Goal: Task Accomplishment & Management: Manage account settings

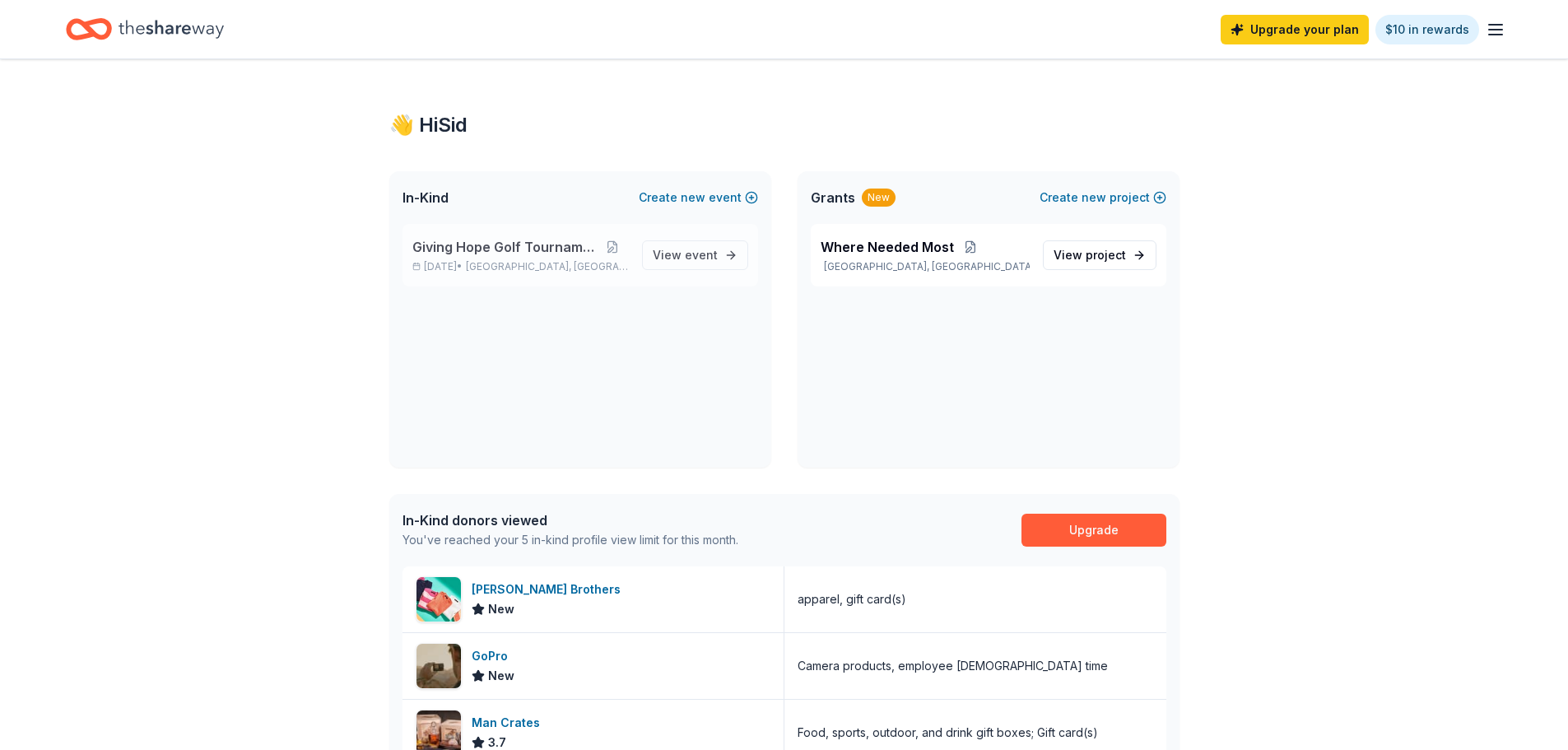
click at [512, 246] on span "Giving Hope Golf Tournament" at bounding box center [505, 247] width 184 height 20
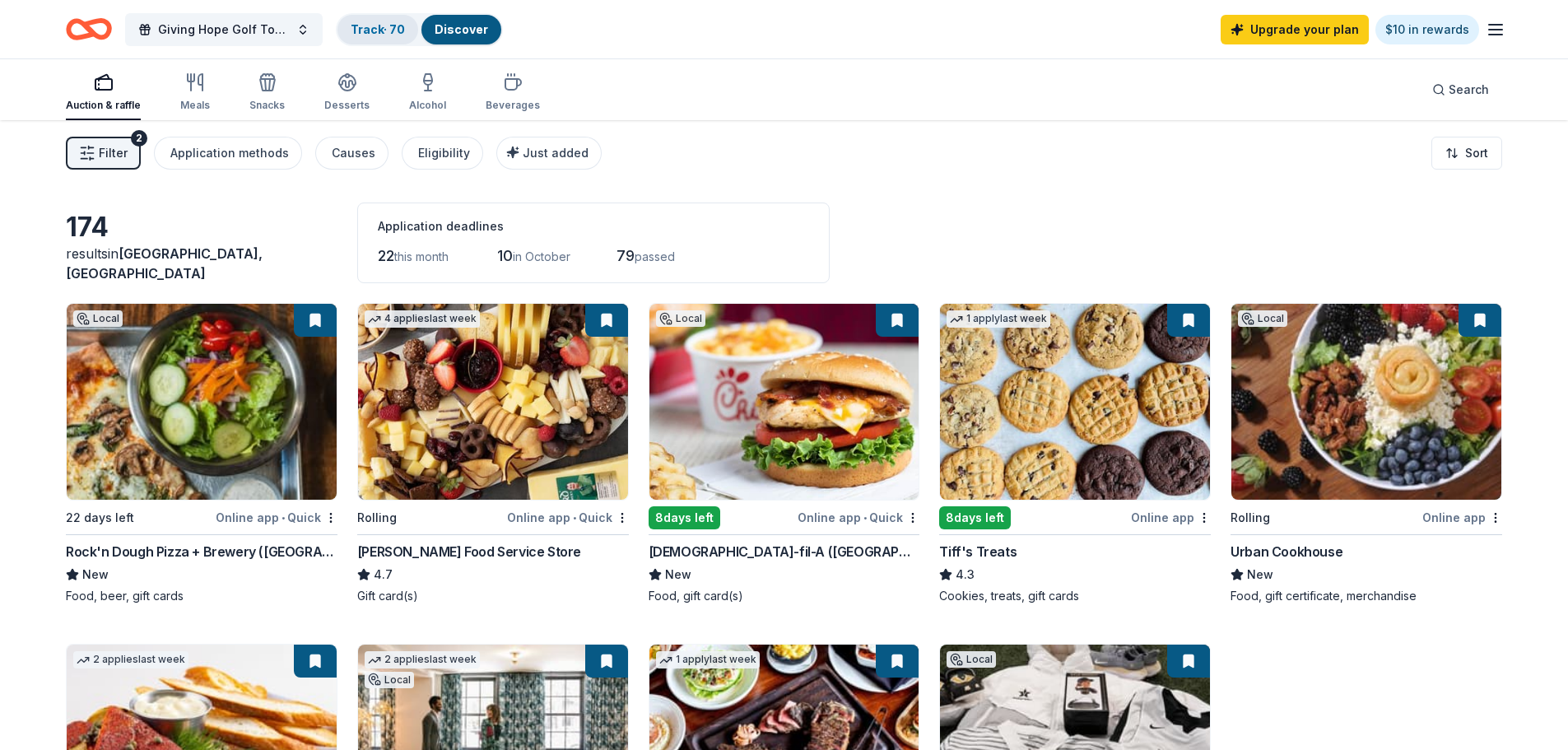
click at [379, 29] on link "Track · 70" at bounding box center [378, 29] width 55 height 14
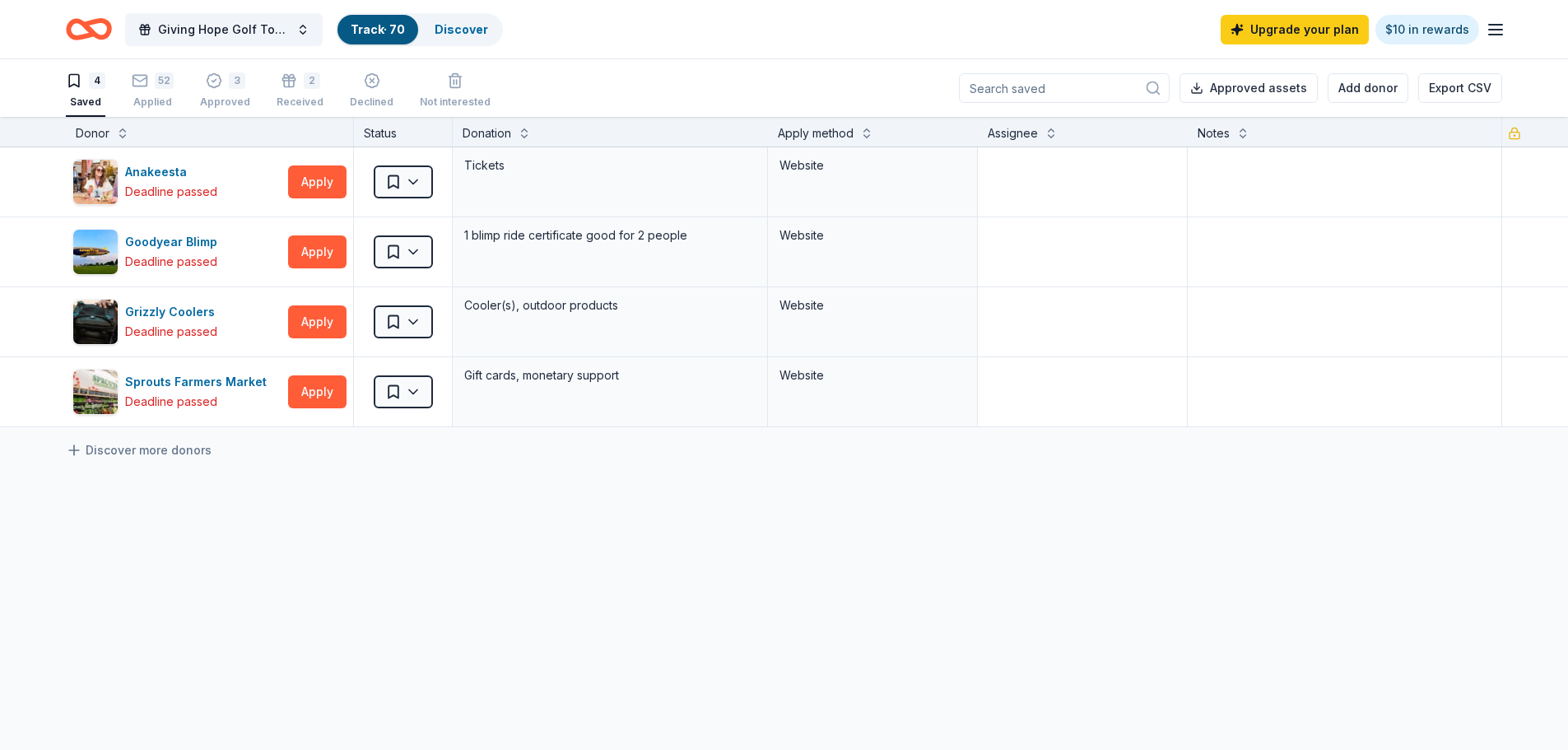
click at [574, 555] on div "Anakeesta Deadline passed Apply Saved Tickets Website Goodyear Blimp Deadline p…" at bounding box center [784, 442] width 1568 height 589
click at [150, 84] on div "52" at bounding box center [153, 80] width 42 height 17
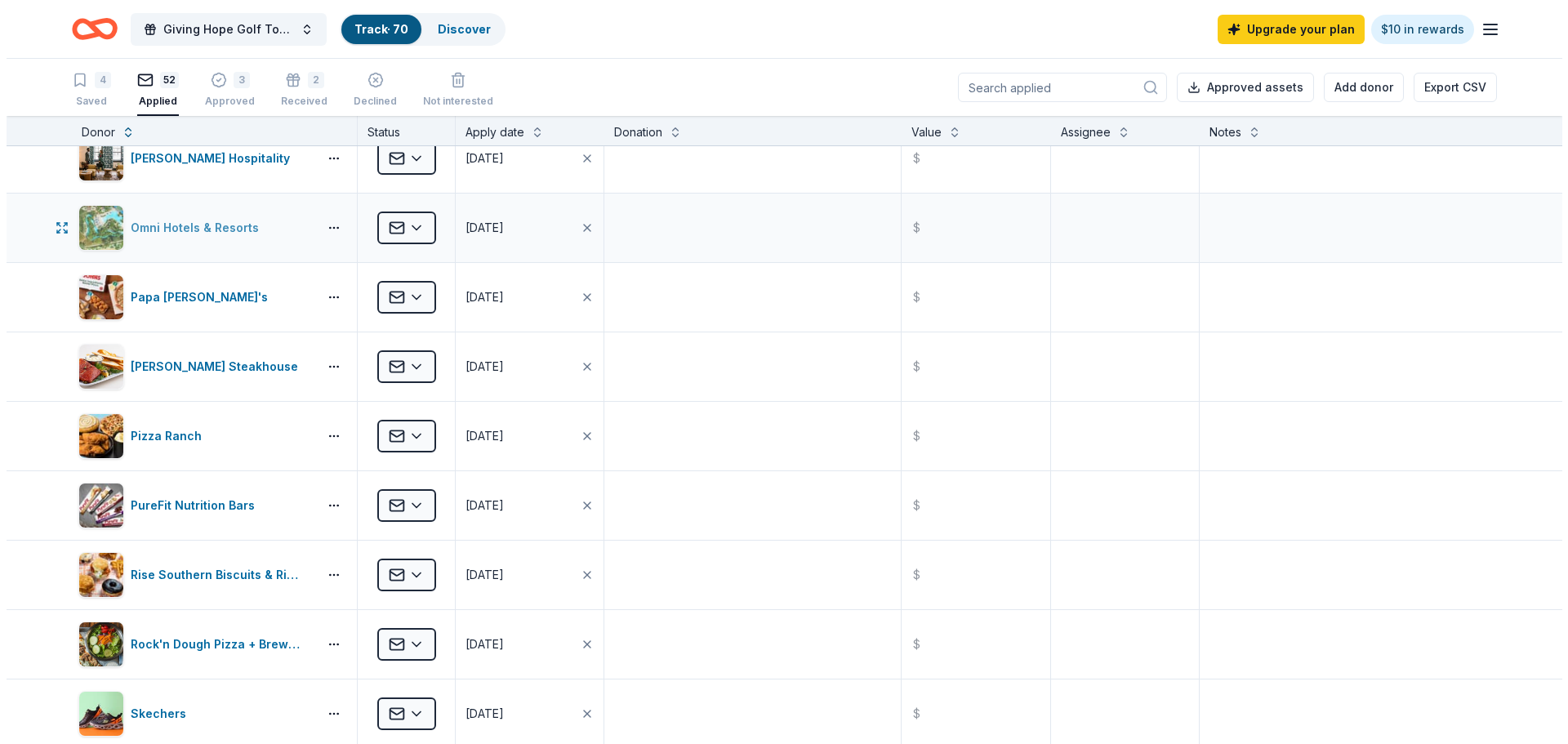
scroll to position [2042, 0]
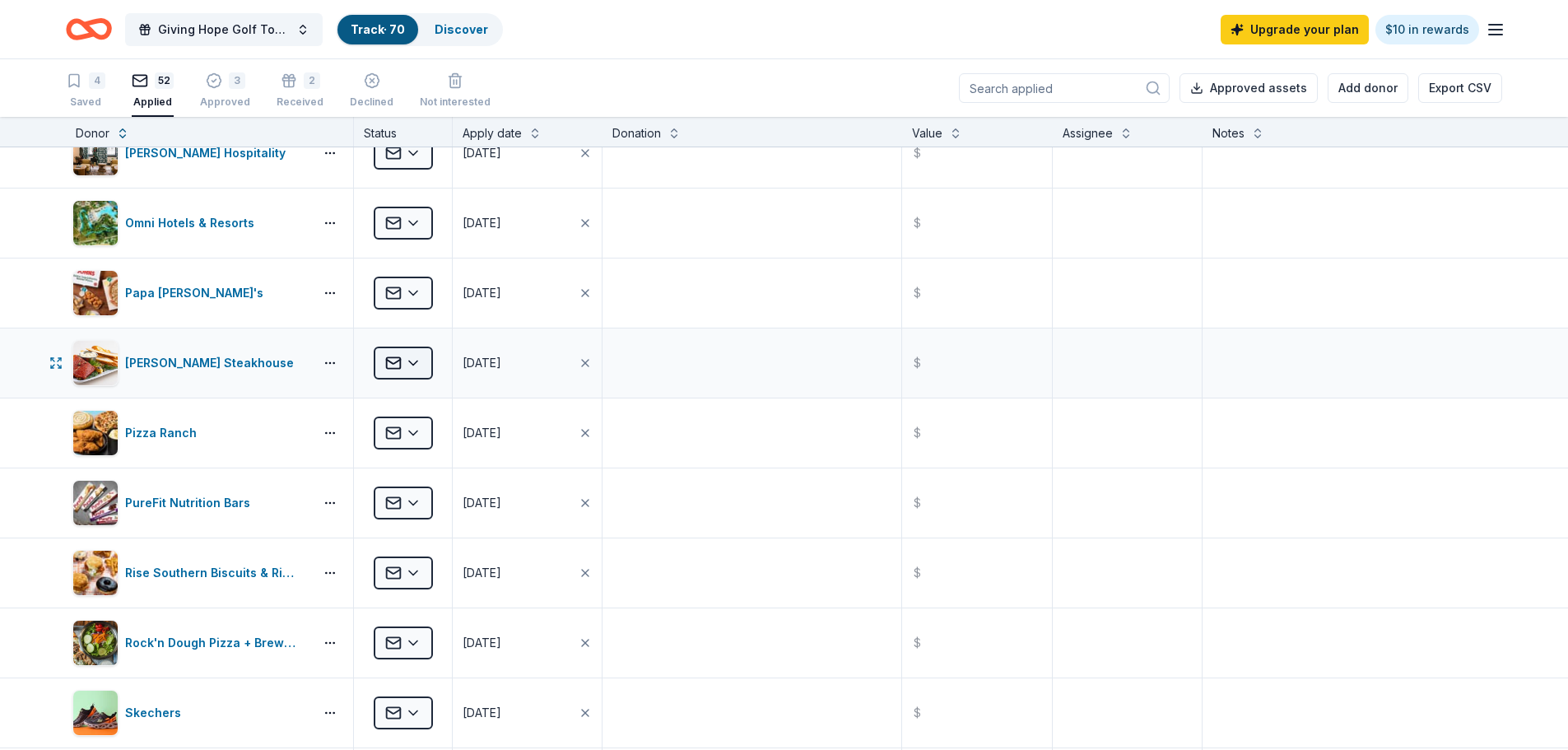
click at [422, 363] on html "Giving Hope Golf Tournament Track · 70 Discover Upgrade your plan $10 in reward…" at bounding box center [784, 375] width 1568 height 750
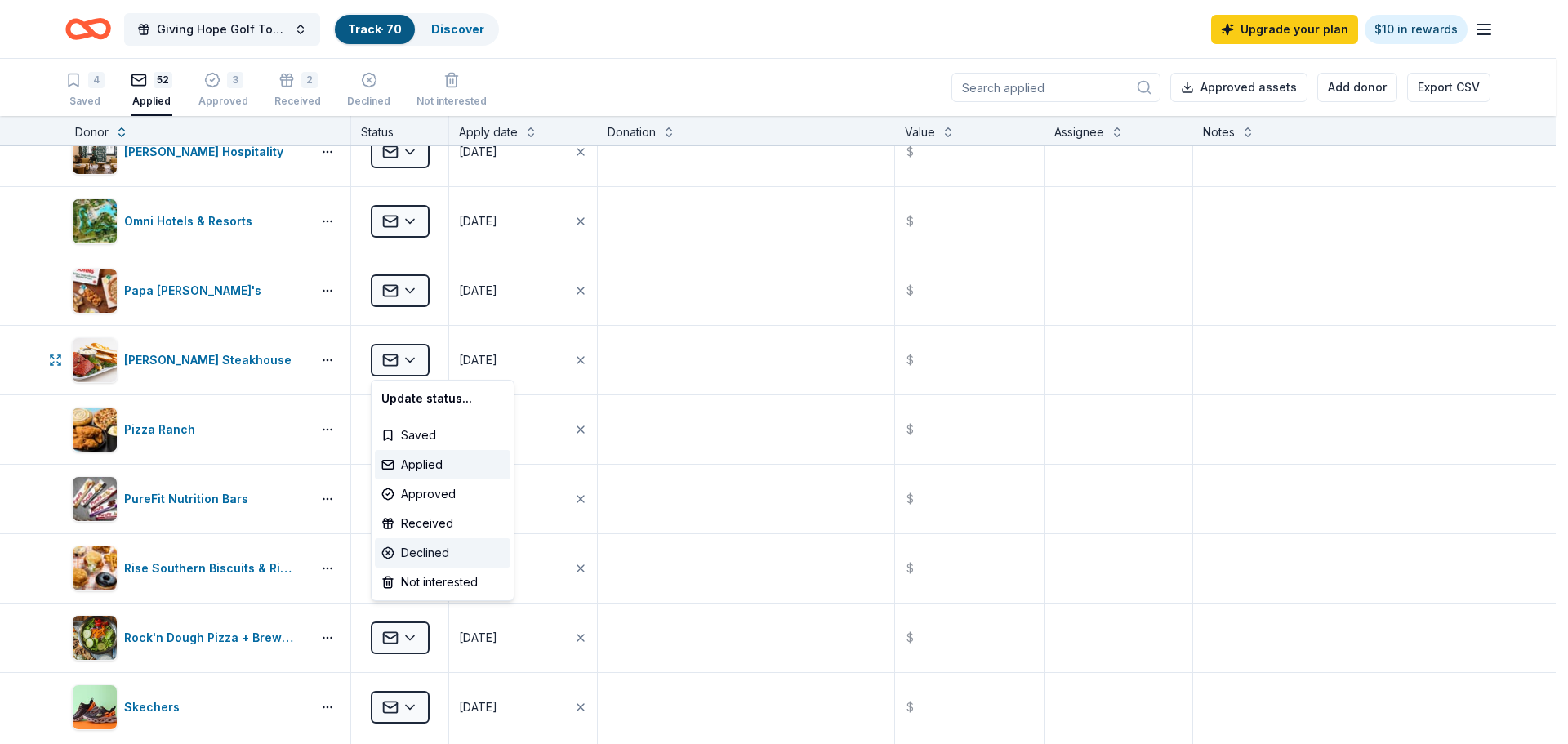
click at [440, 547] on div "Declined" at bounding box center [443, 553] width 136 height 30
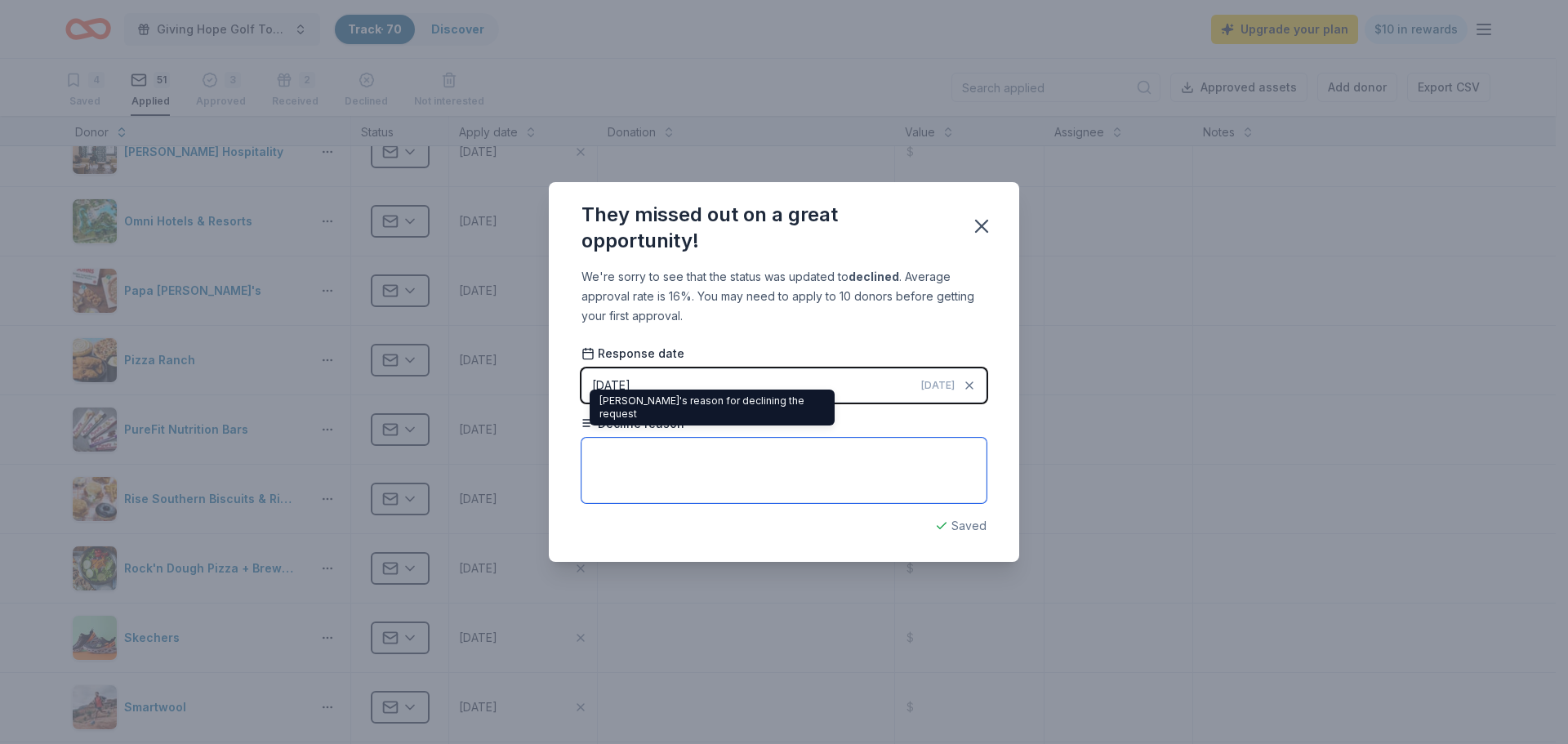
click at [627, 455] on textarea at bounding box center [784, 470] width 405 height 65
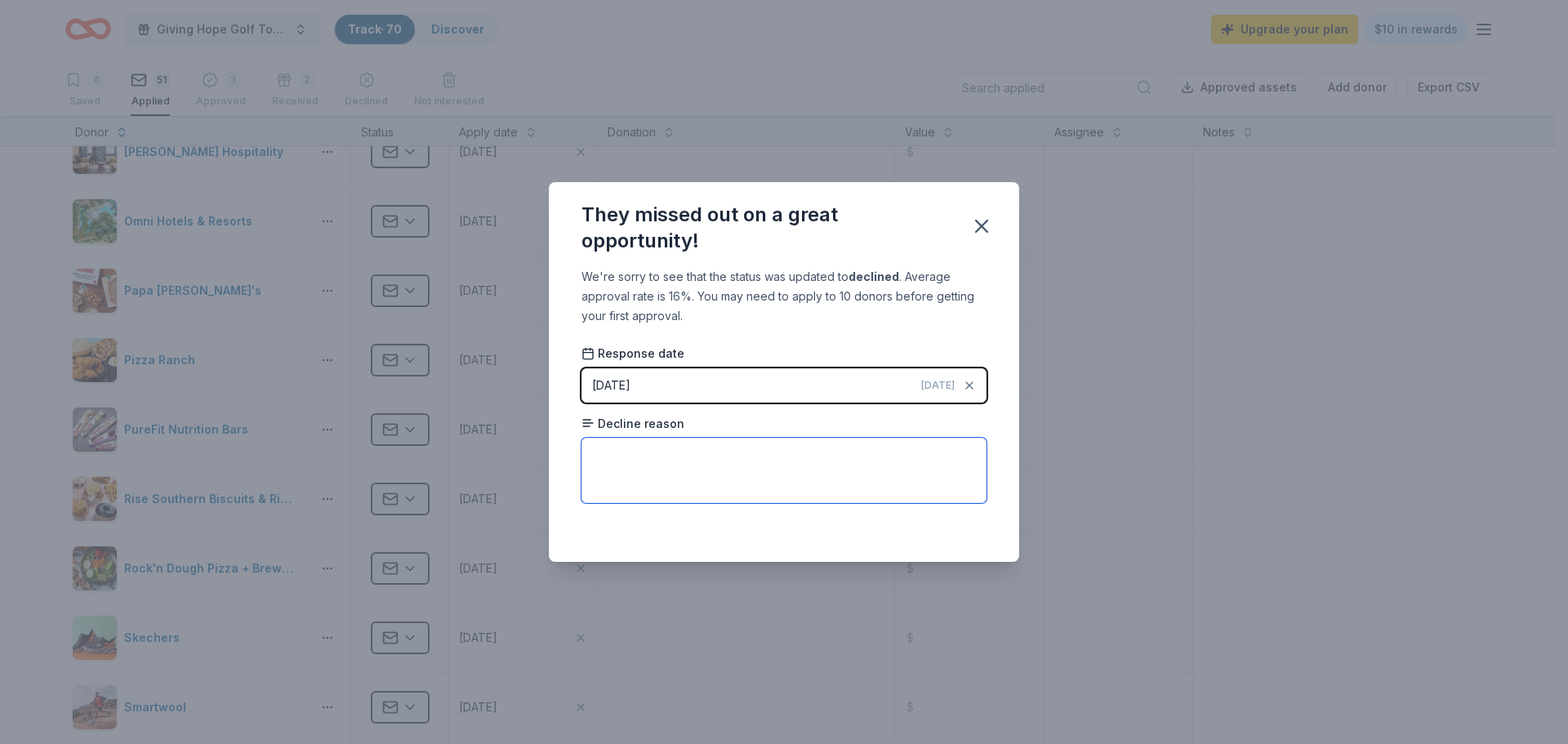
paste textarea "We appreciate your kind consideration of [PERSON_NAME] Restaurants! As you may …"
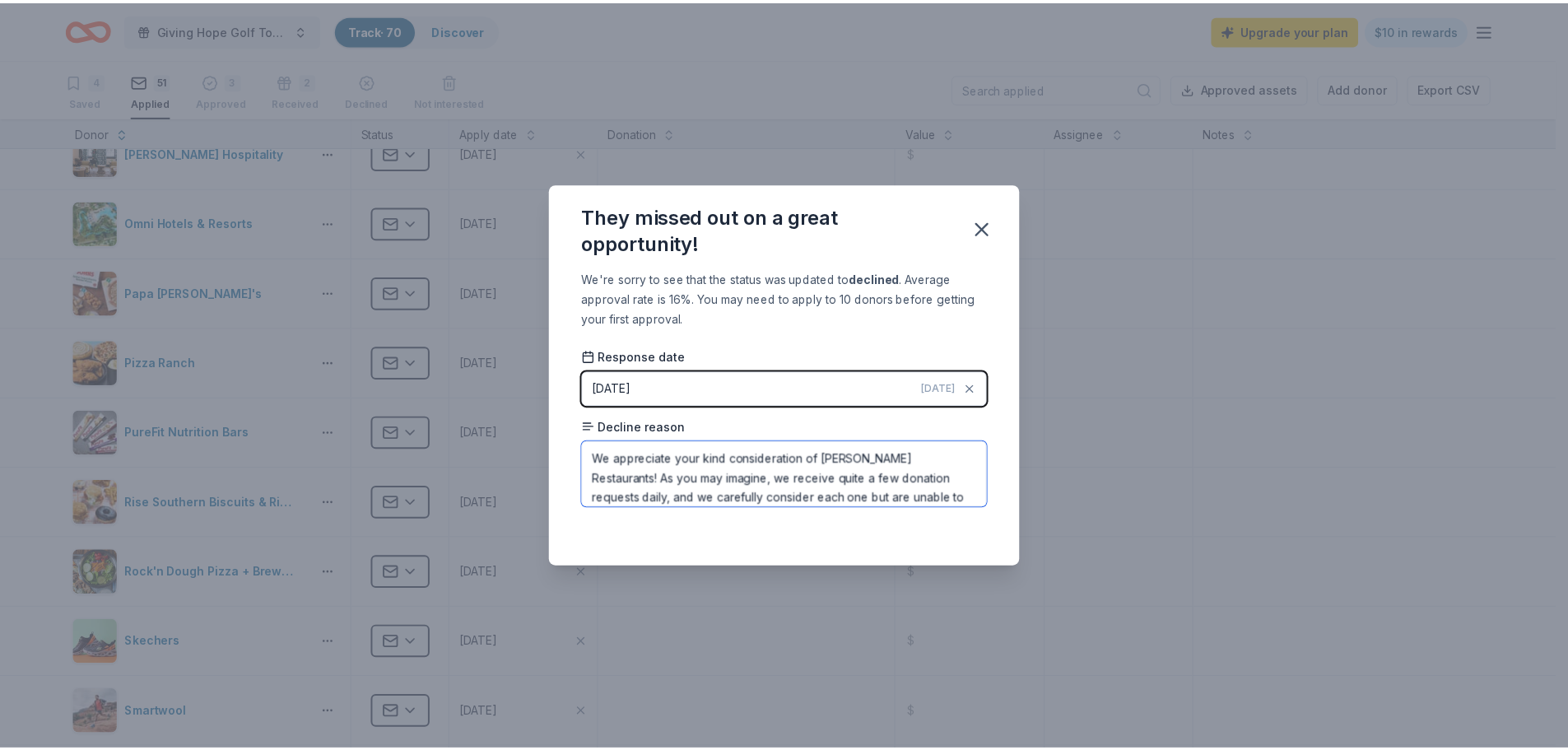
scroll to position [39, 0]
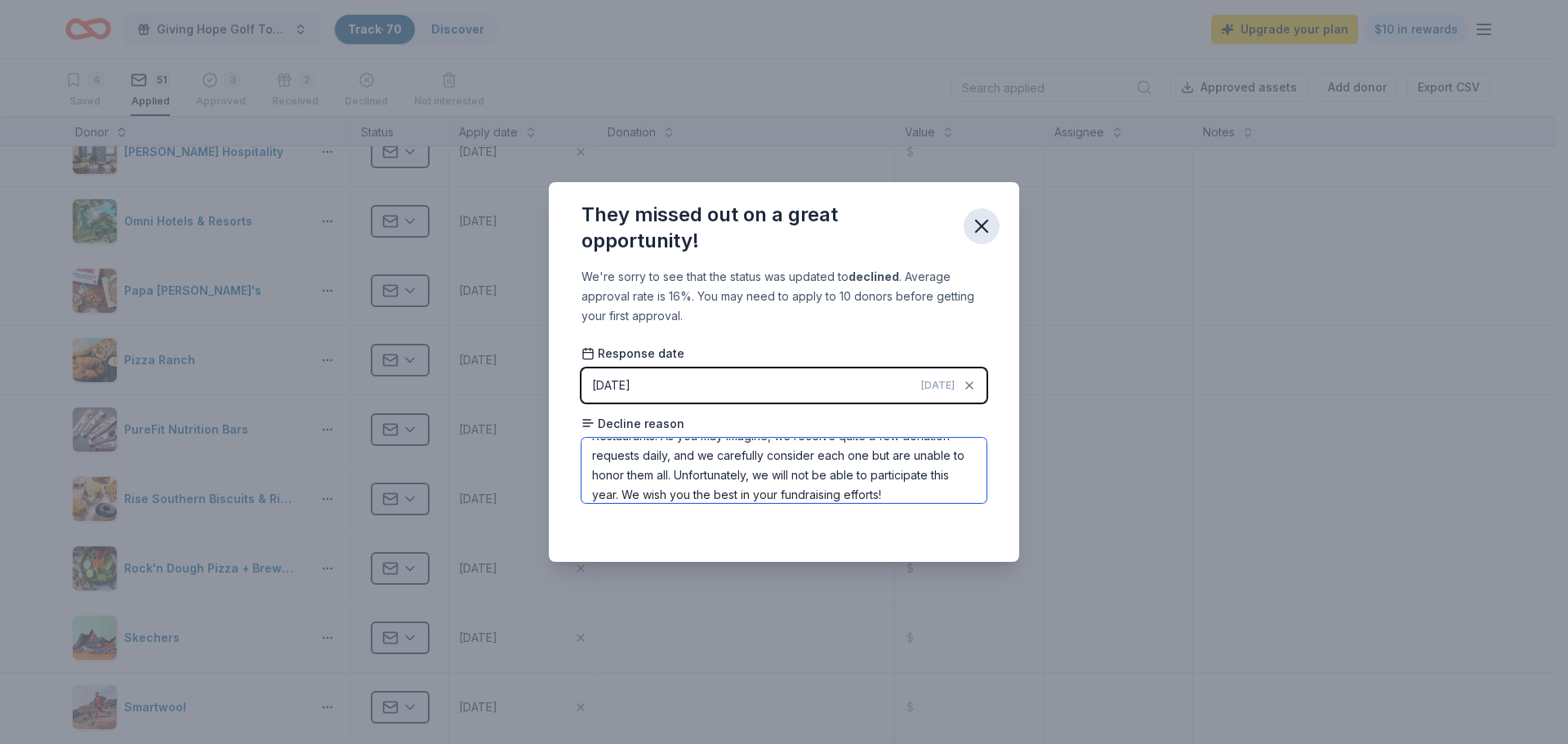
type textarea "We appreciate your kind consideration of [PERSON_NAME] Restaurants! As you may …"
click at [981, 225] on icon "button" at bounding box center [982, 226] width 12 height 12
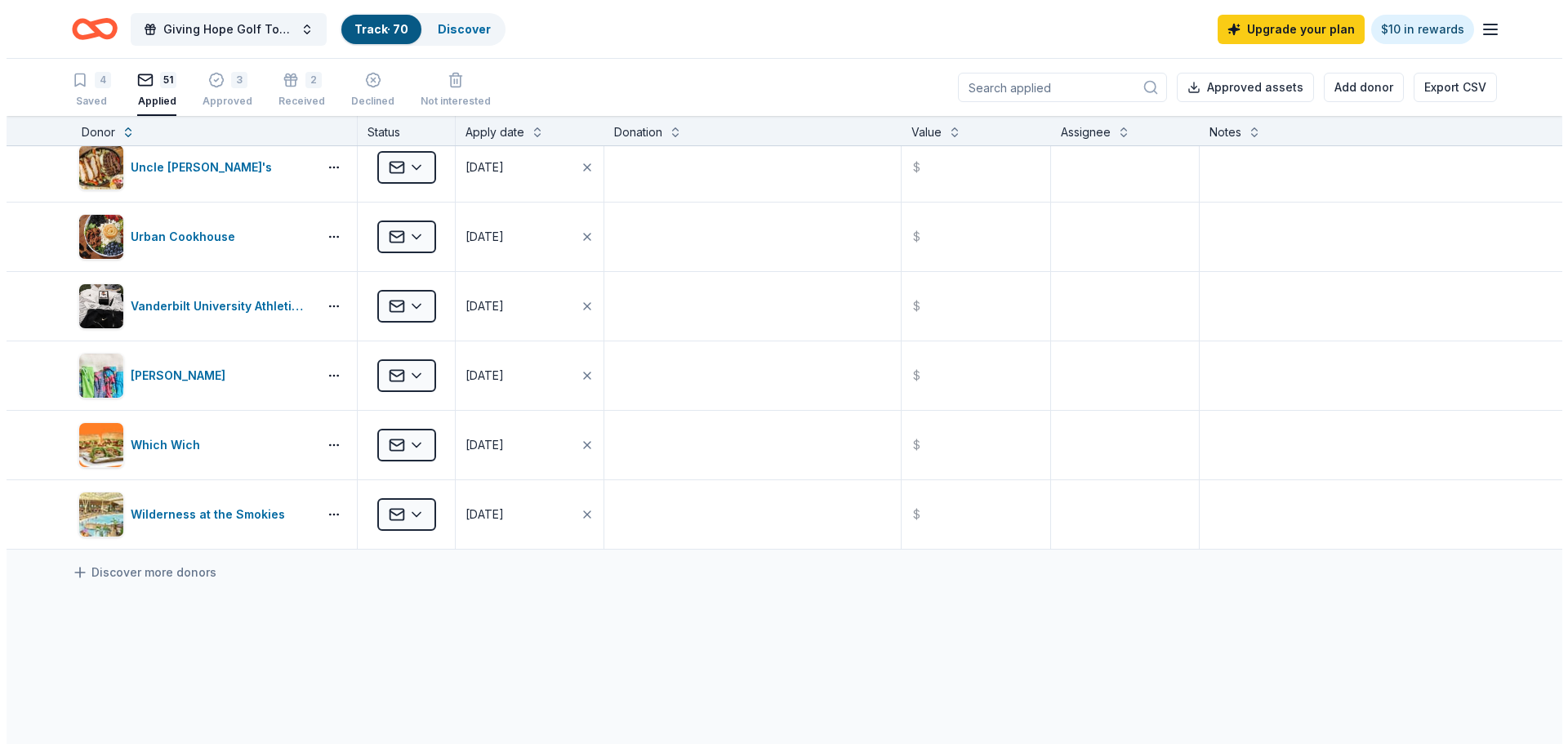
scroll to position [3250, 0]
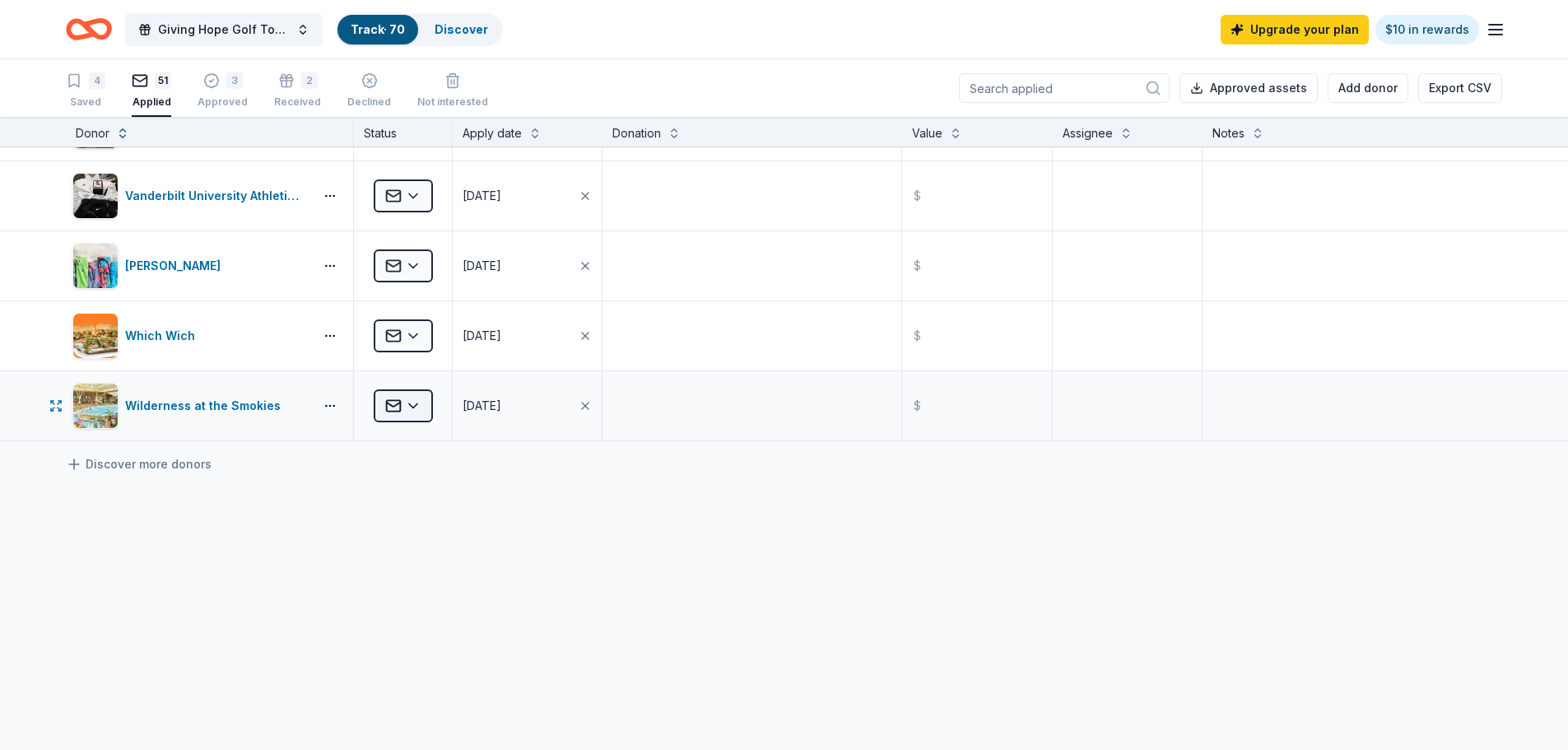
click at [419, 411] on html "Giving Hope Golf Tournament Track · 70 Discover Upgrade your plan $10 in reward…" at bounding box center [784, 375] width 1568 height 750
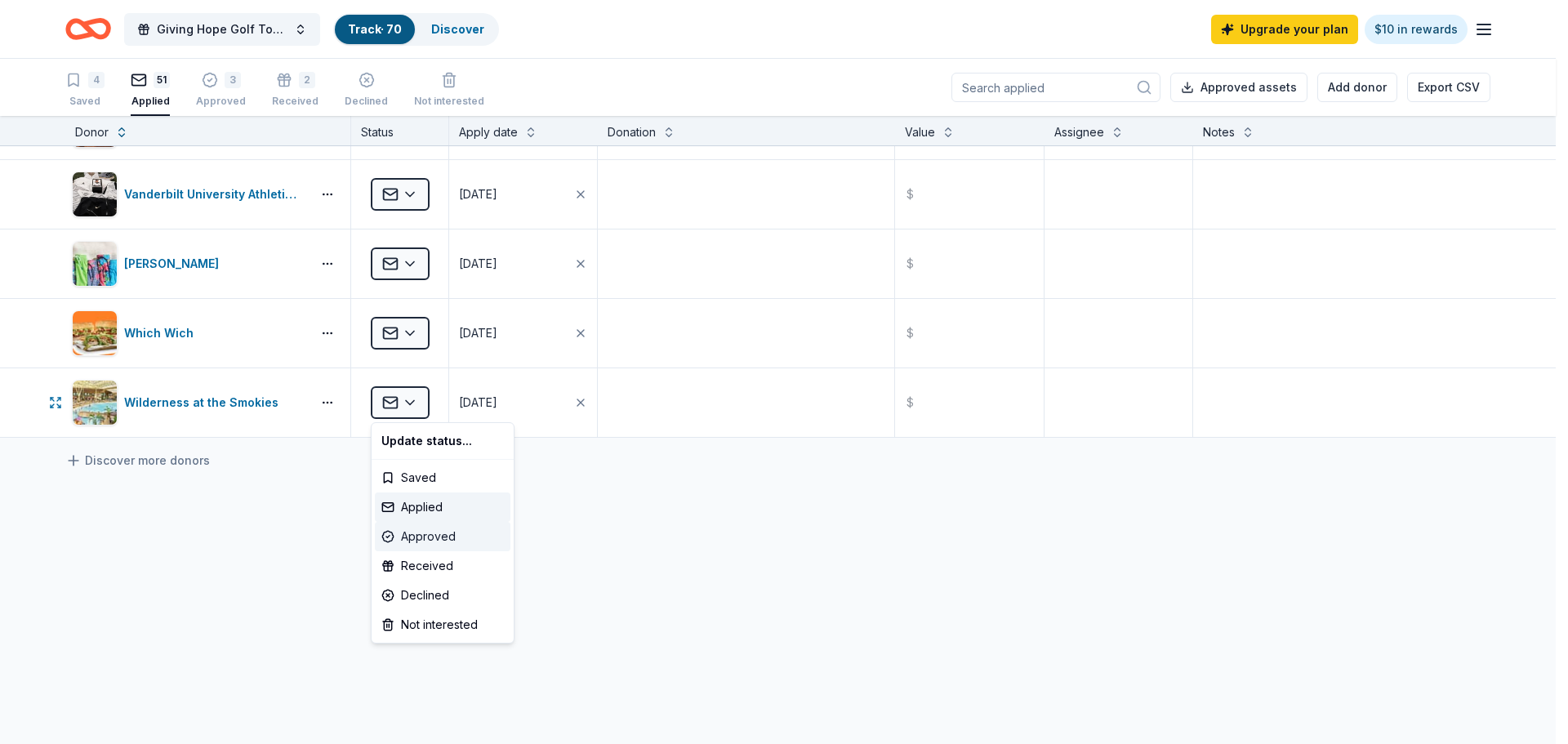
click at [445, 536] on div "Approved" at bounding box center [443, 536] width 136 height 30
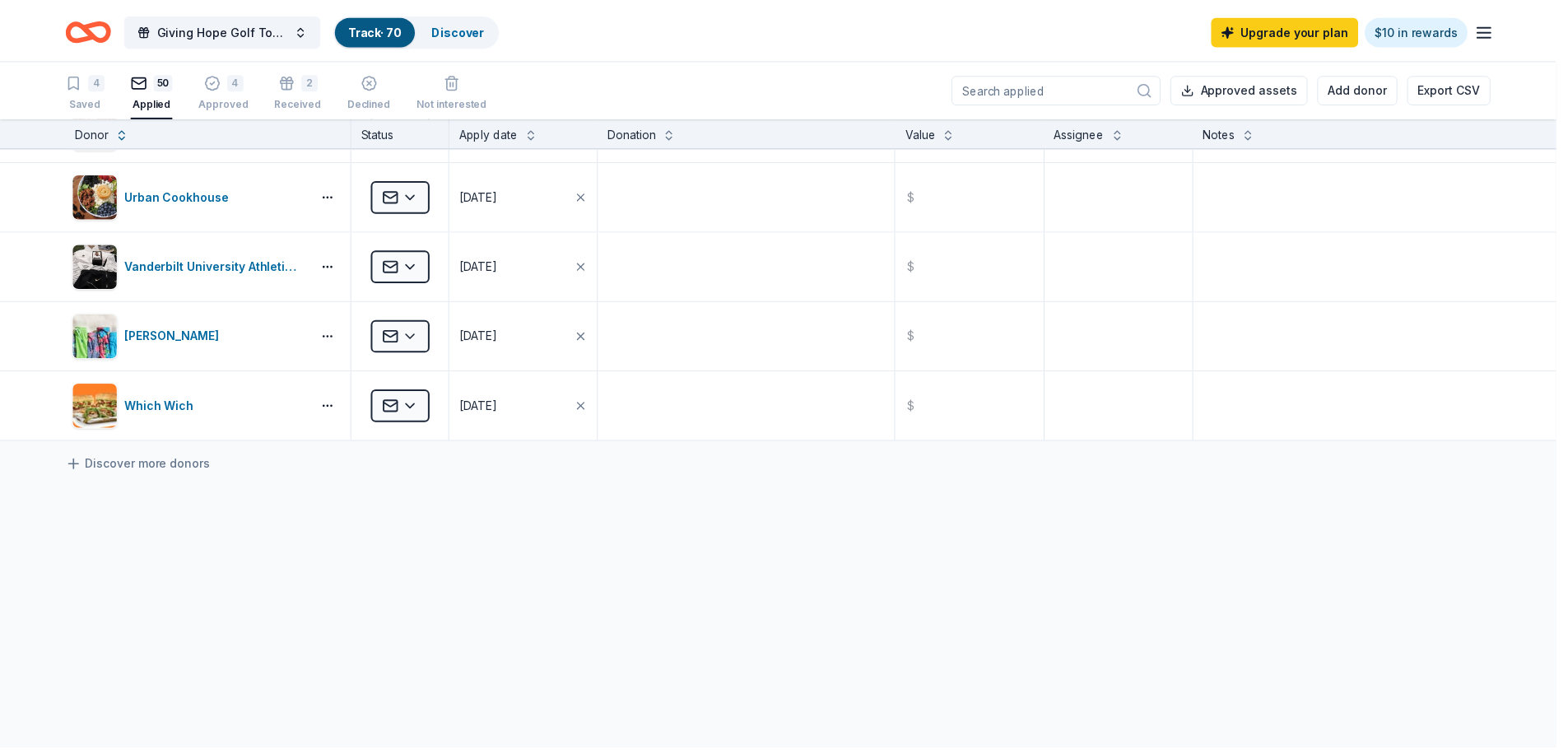
scroll to position [3205, 0]
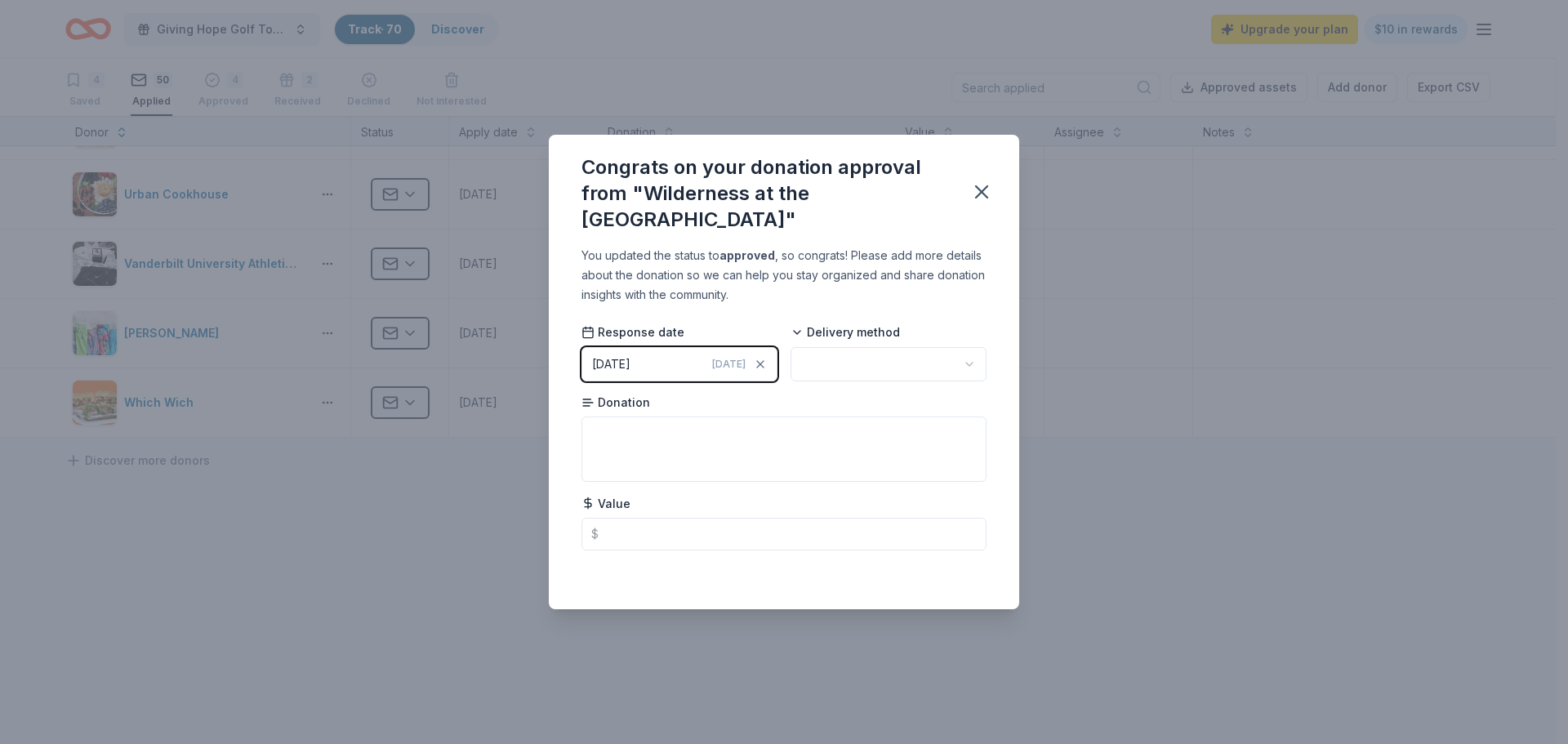
click at [862, 351] on html "Giving Hope Golf Tournament Track · 70 Discover Upgrade your plan $10 in reward…" at bounding box center [784, 372] width 1568 height 744
click at [862, 353] on html "Giving Hope Golf Tournament Track · 70 Discover Upgrade your plan $10 in reward…" at bounding box center [784, 372] width 1568 height 744
click at [609, 421] on html "Giving Hope Golf Tournament Track · 70 Discover Upgrade your plan $10 in reward…" at bounding box center [784, 372] width 1568 height 744
click at [614, 430] on textarea at bounding box center [784, 449] width 405 height 65
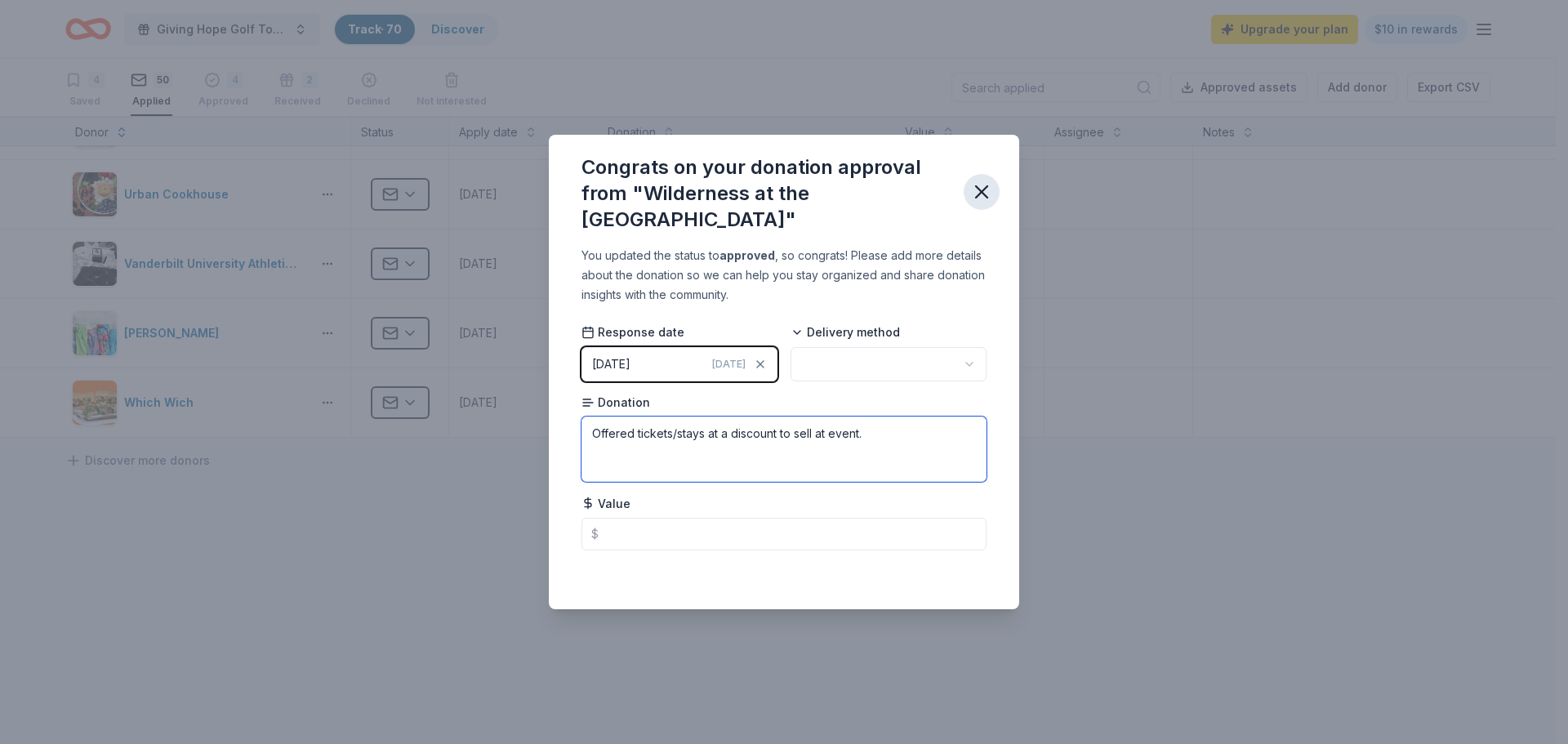
type textarea "Offered tickets/stays at a discount to sell at event."
click at [987, 191] on icon "button" at bounding box center [981, 191] width 23 height 23
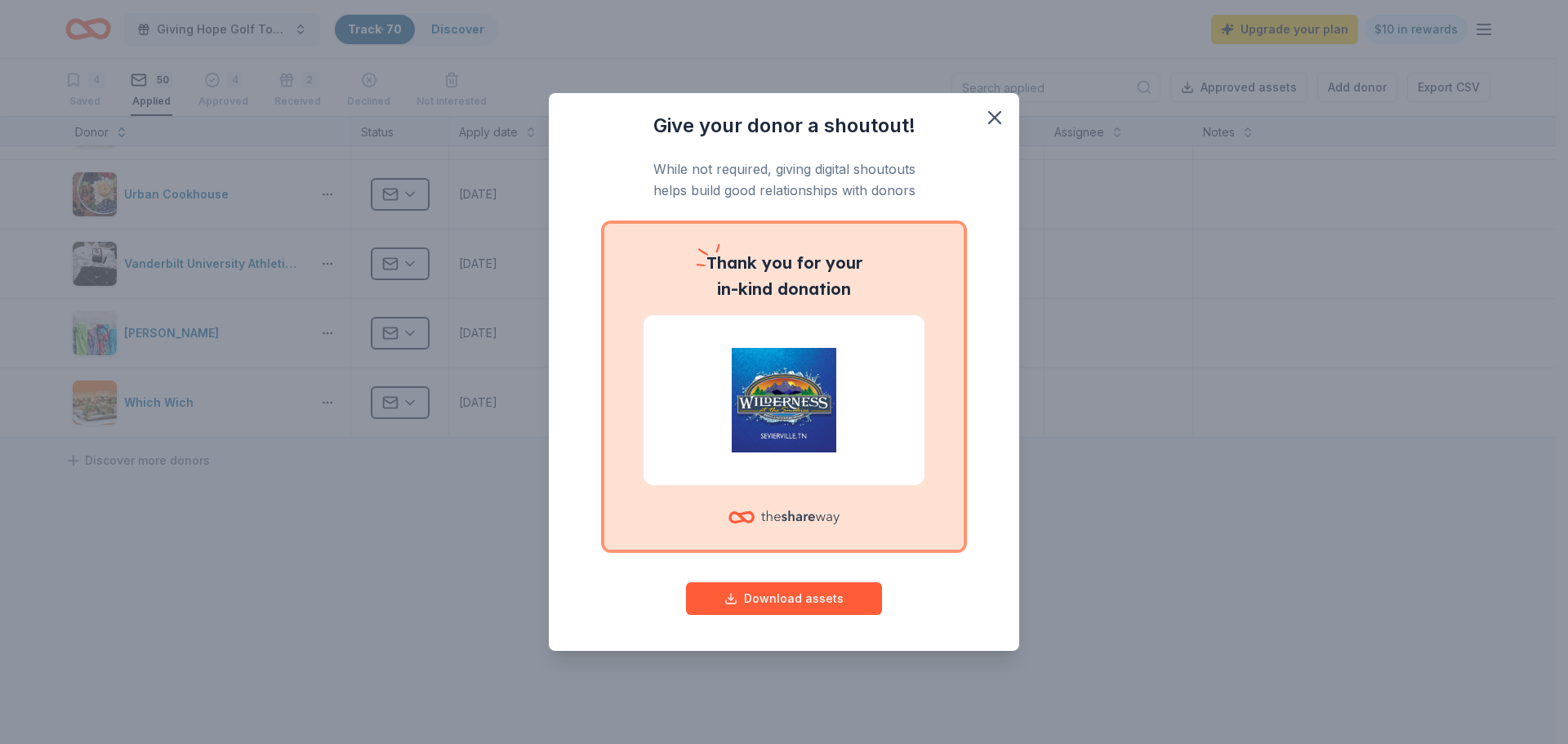
drag, startPoint x: 991, startPoint y: 116, endPoint x: 950, endPoint y: 159, distance: 59.4
click at [990, 118] on icon "button" at bounding box center [994, 117] width 23 height 23
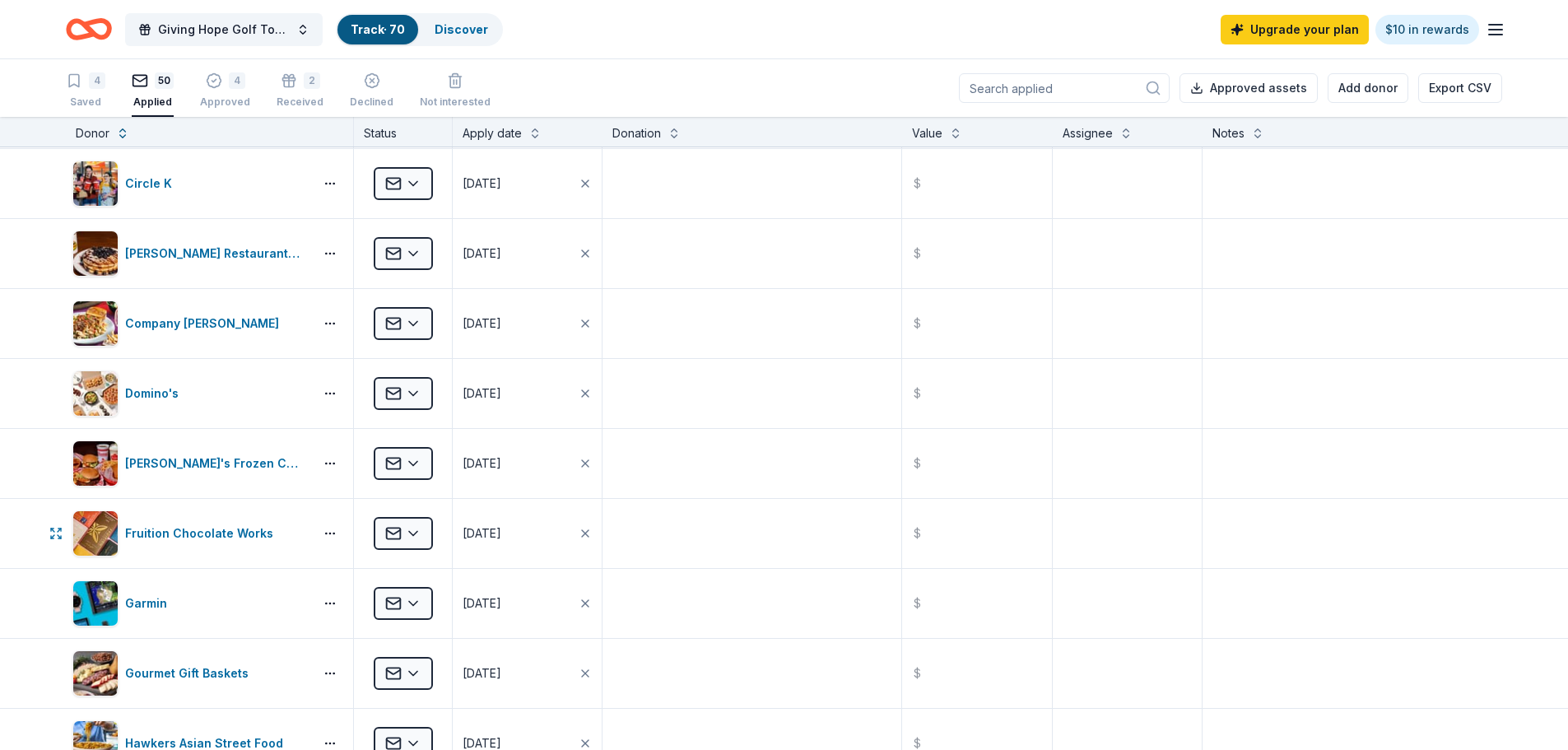
scroll to position [0, 0]
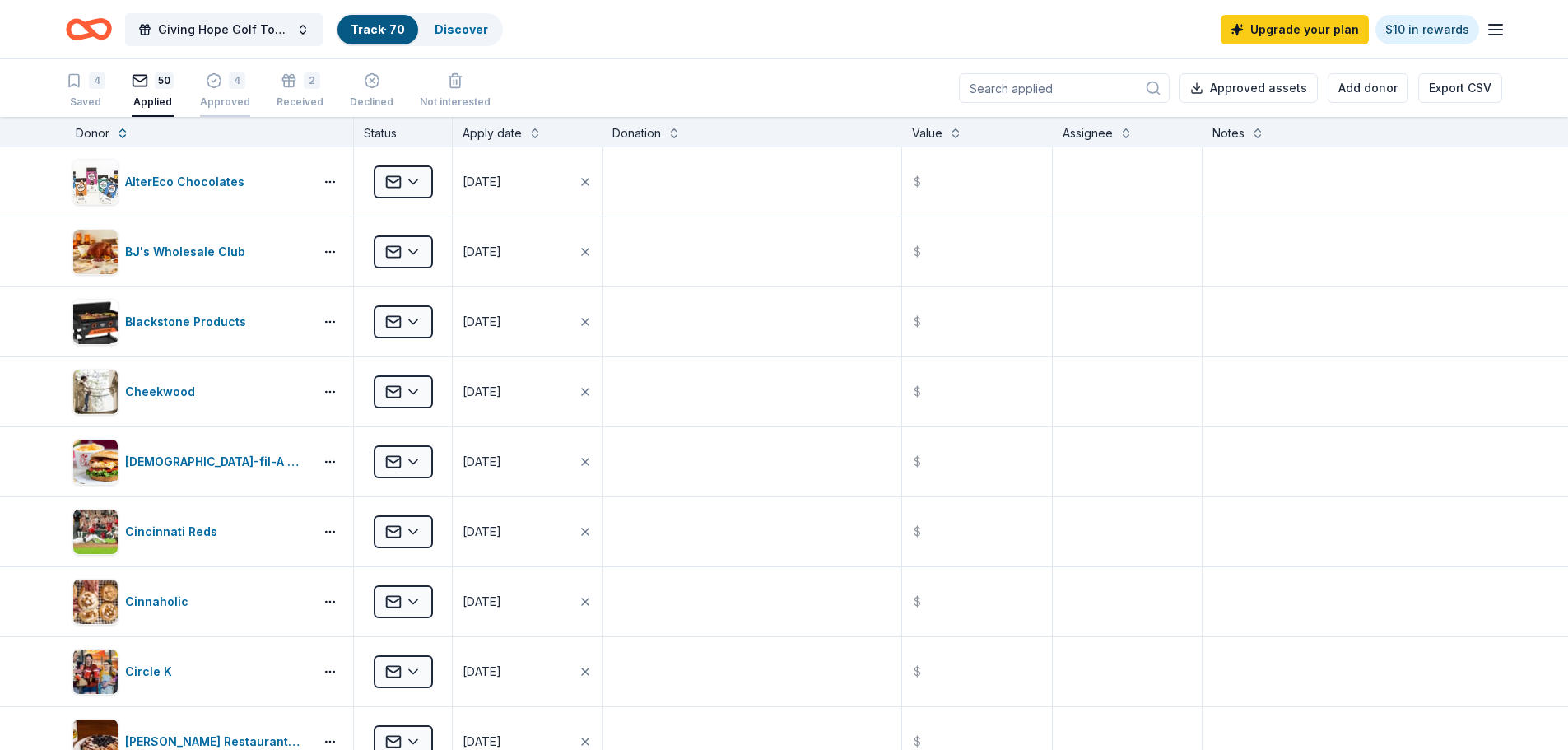
click at [222, 80] on div "4" at bounding box center [225, 71] width 51 height 17
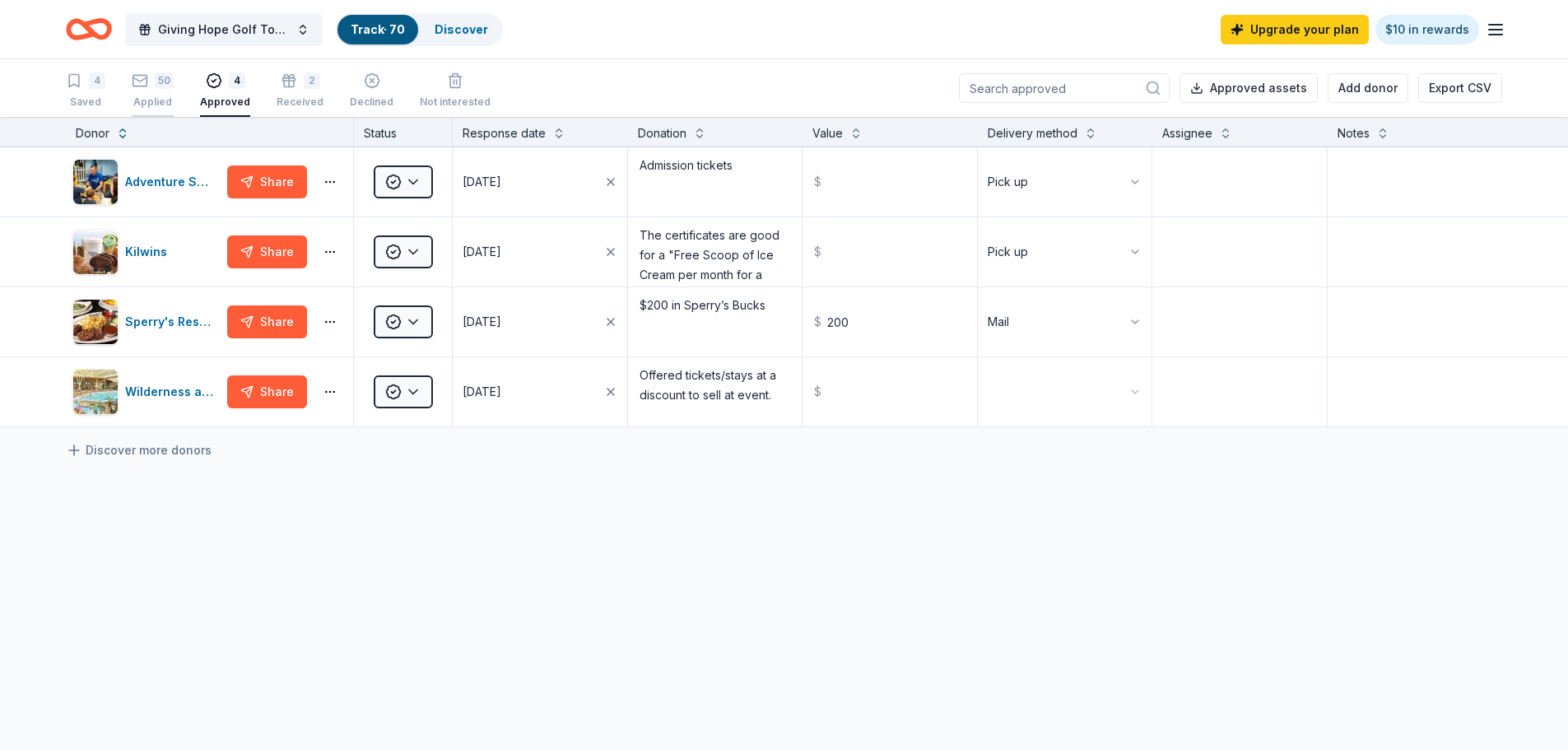
click at [152, 98] on div "Applied" at bounding box center [153, 101] width 42 height 13
